Goal: Transaction & Acquisition: Purchase product/service

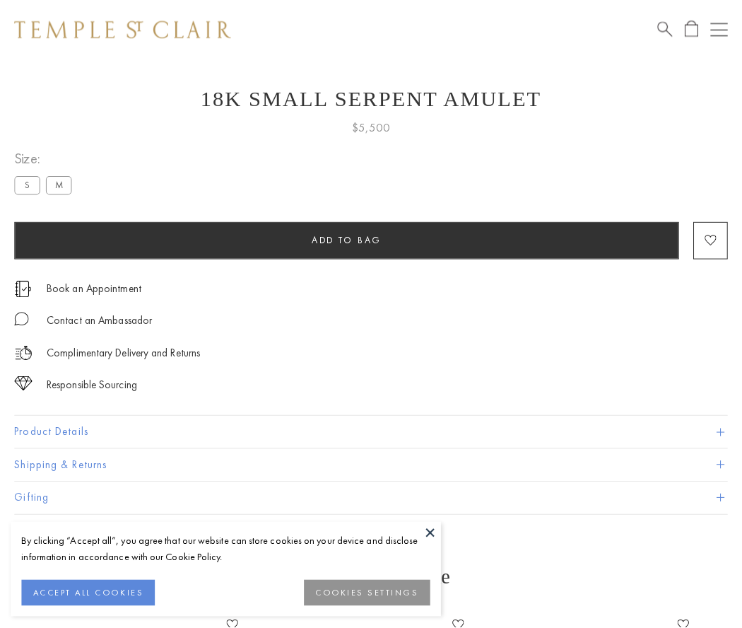
scroll to position [23, 0]
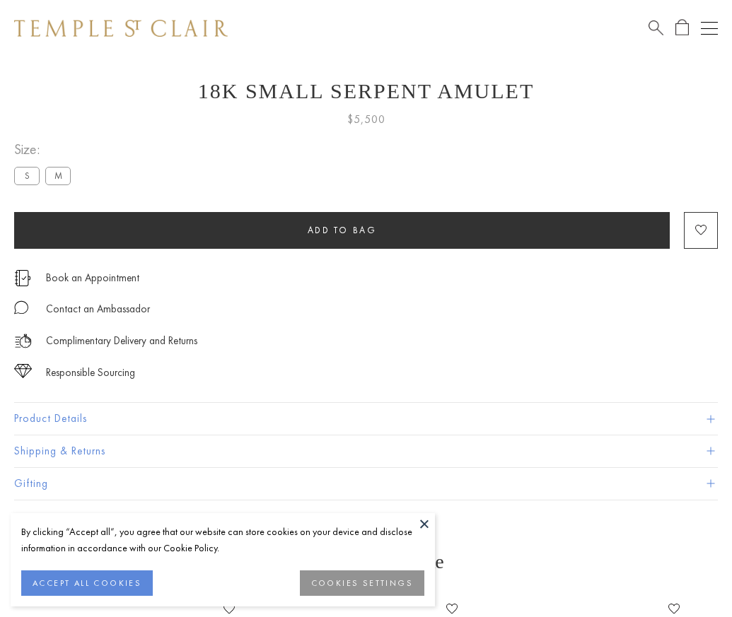
click at [341, 230] on span "Add to bag" at bounding box center [341, 230] width 69 height 12
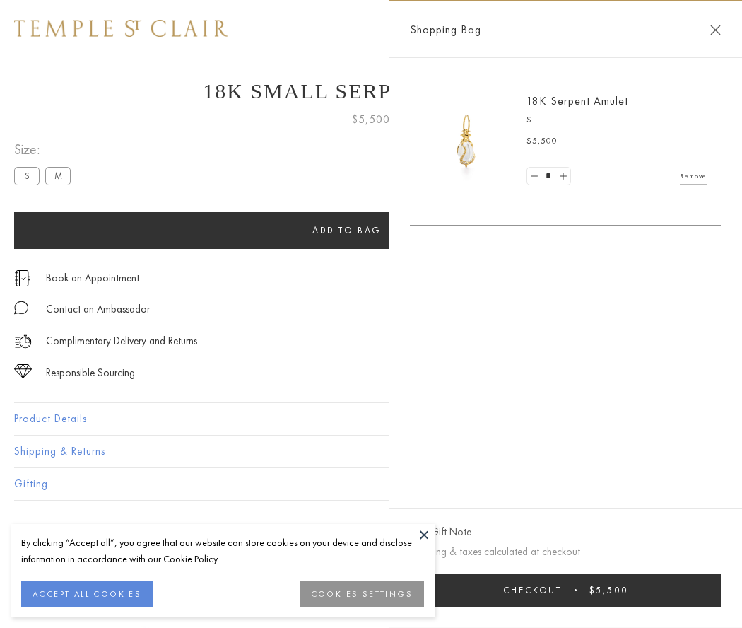
click at [601, 589] on button "Checkout $5,500" at bounding box center [565, 589] width 311 height 33
